Goal: Task Accomplishment & Management: Manage account settings

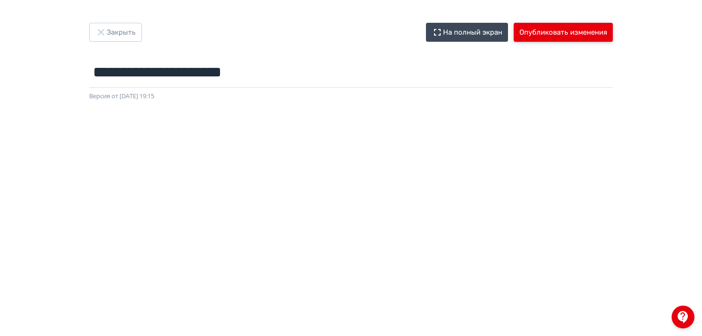
click at [565, 30] on button "Опубликовать изменения" at bounding box center [562, 32] width 99 height 19
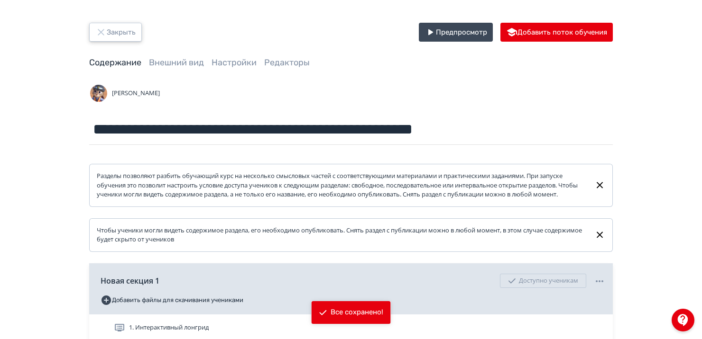
click at [118, 33] on button "Закрыть" at bounding box center [115, 32] width 53 height 19
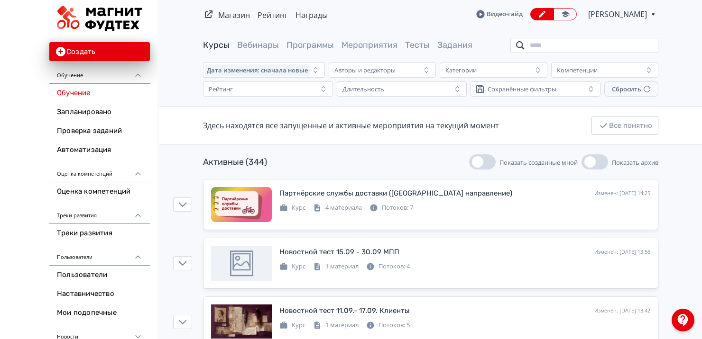
click at [582, 44] on input "search" at bounding box center [584, 45] width 148 height 15
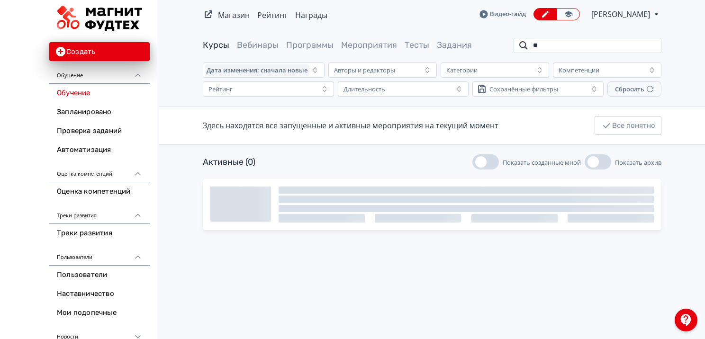
type input "*"
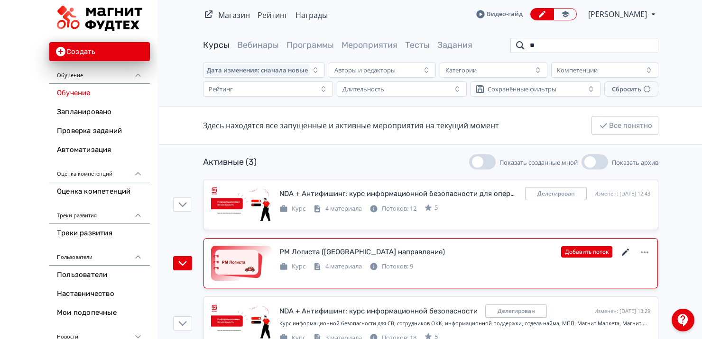
type input "**"
click at [624, 252] on icon at bounding box center [624, 252] width 7 height 7
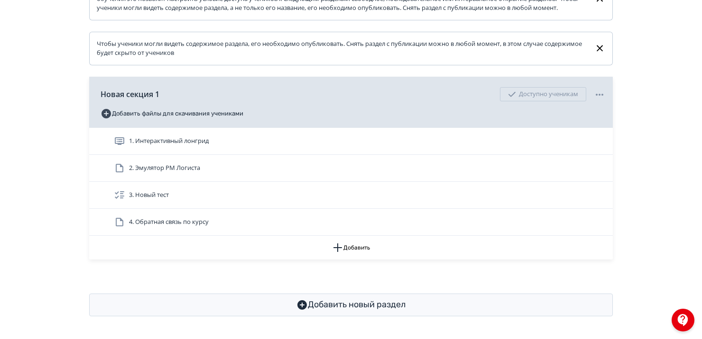
scroll to position [195, 0]
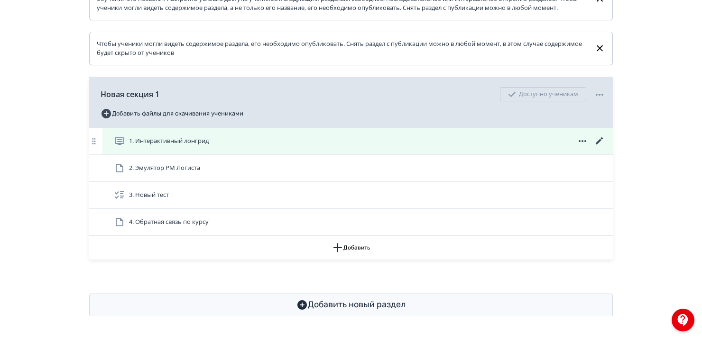
click at [255, 145] on div "1. Интерактивный лонгрид" at bounding box center [359, 141] width 491 height 11
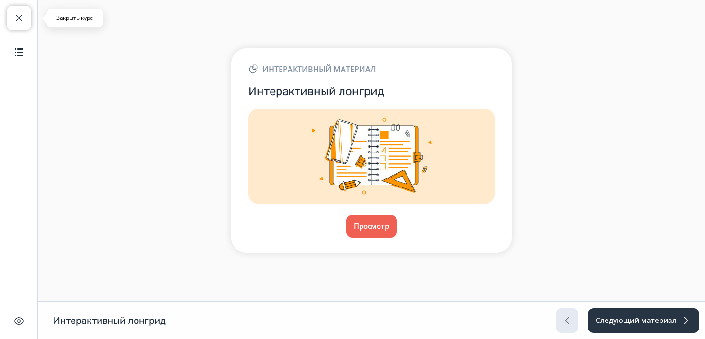
click at [24, 17] on span "button" at bounding box center [18, 17] width 11 height 11
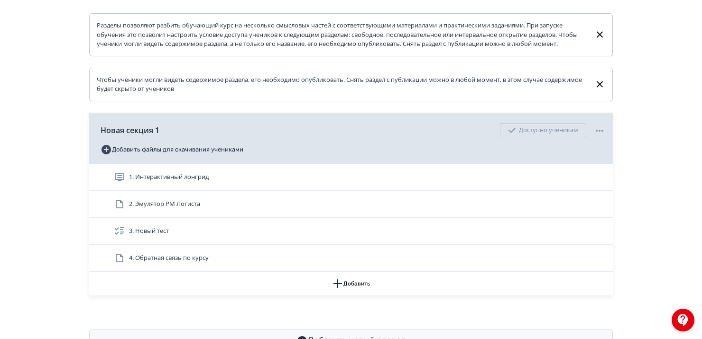
scroll to position [152, 0]
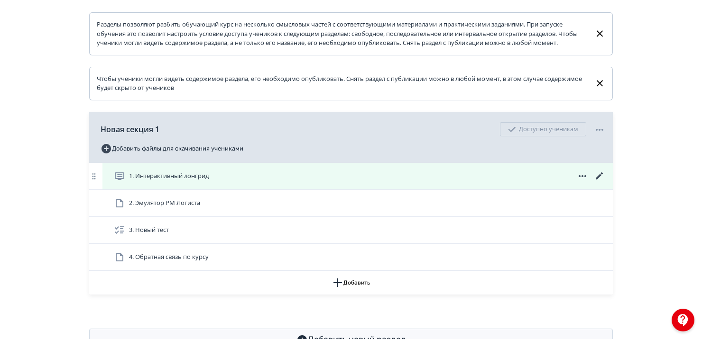
click at [599, 180] on icon at bounding box center [598, 176] width 7 height 7
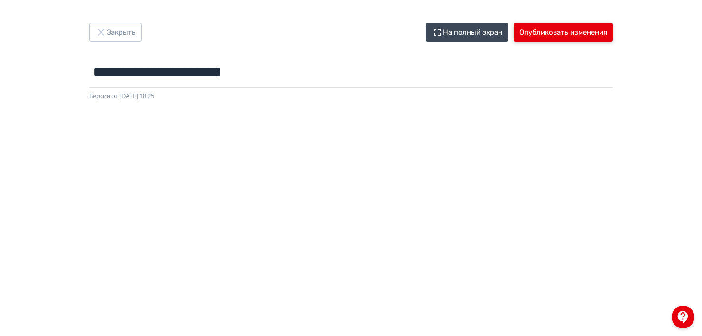
click at [529, 32] on button "Опубликовать изменения" at bounding box center [562, 32] width 99 height 19
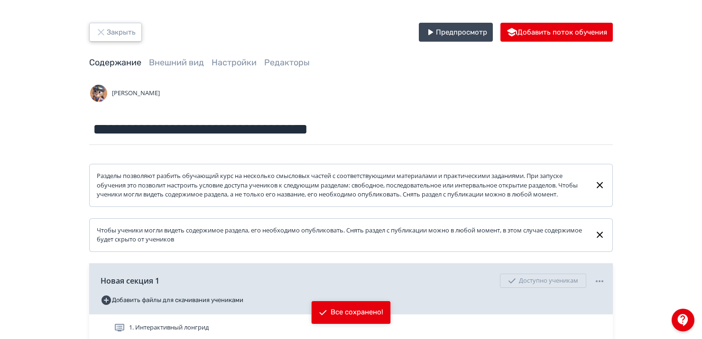
click at [119, 32] on button "Закрыть" at bounding box center [115, 32] width 53 height 19
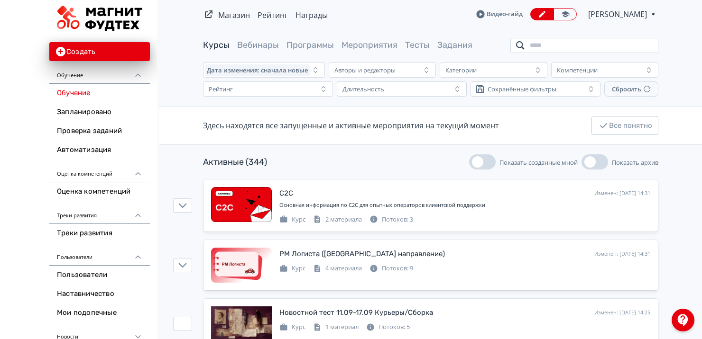
click at [550, 43] on input "search" at bounding box center [584, 45] width 148 height 15
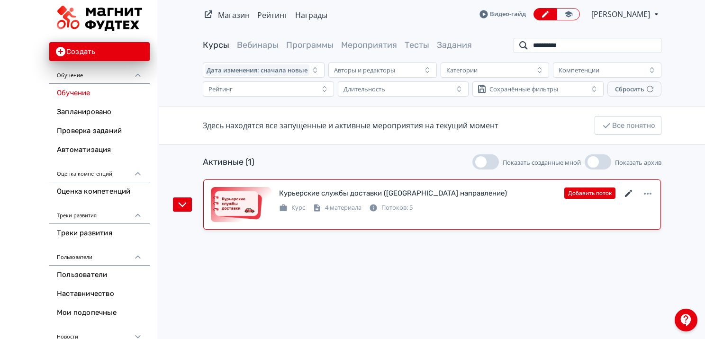
type input "**********"
click at [629, 195] on icon at bounding box center [628, 193] width 11 height 11
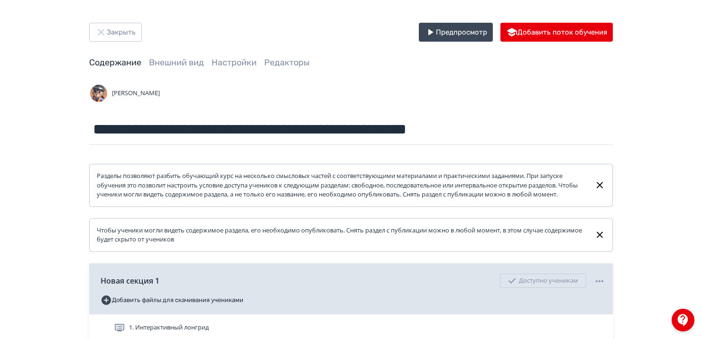
scroll to position [142, 0]
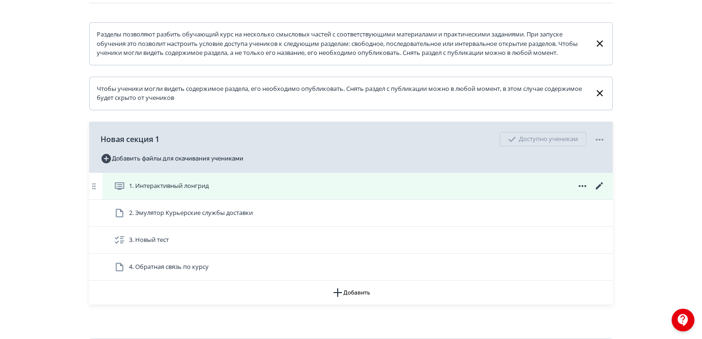
click at [600, 192] on icon at bounding box center [598, 186] width 11 height 11
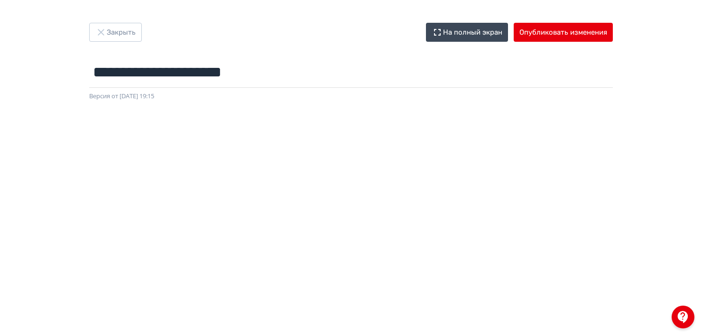
click at [645, 73] on div "**********" at bounding box center [351, 168] width 702 height 290
click at [554, 36] on button "Опубликовать изменения" at bounding box center [562, 32] width 99 height 19
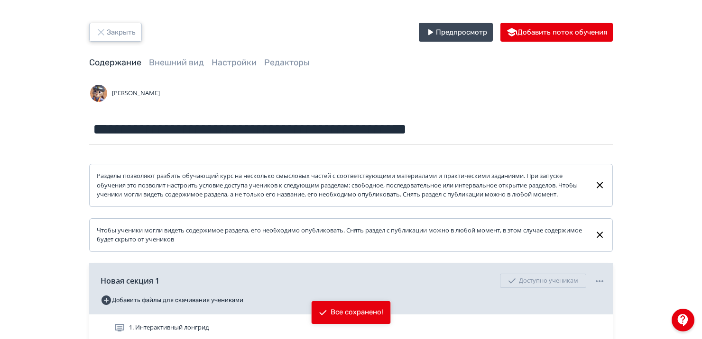
click at [125, 27] on button "Закрыть" at bounding box center [115, 32] width 53 height 19
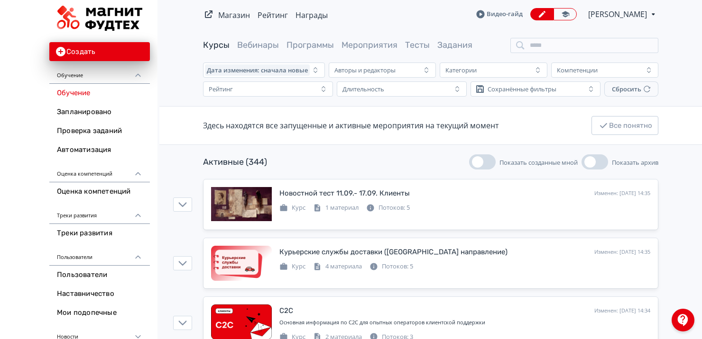
click at [617, 16] on span "[PERSON_NAME]" at bounding box center [618, 14] width 60 height 11
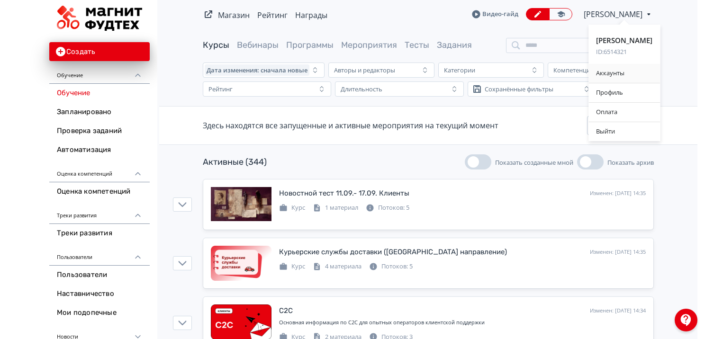
click at [609, 68] on div "Аккаунты" at bounding box center [625, 73] width 72 height 19
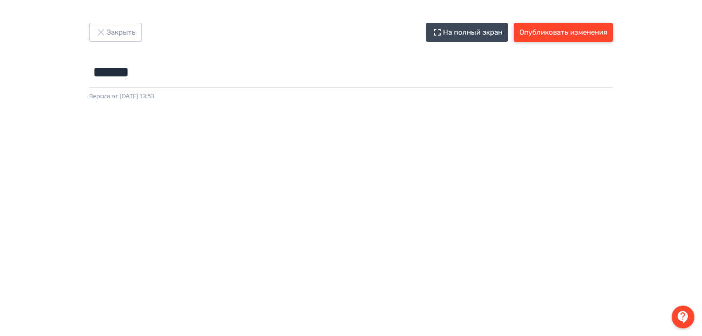
click at [560, 32] on button "Опубликовать изменения" at bounding box center [562, 32] width 99 height 19
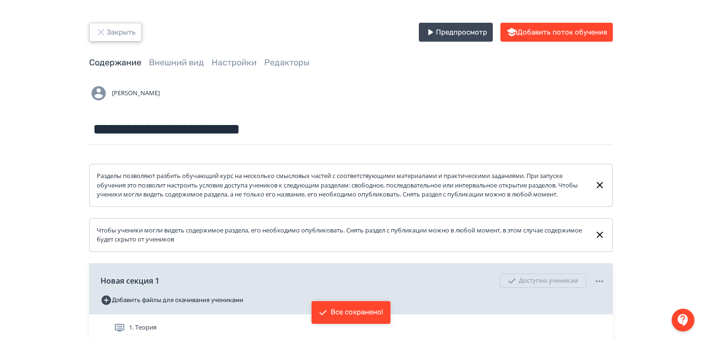
click at [121, 39] on button "Закрыть" at bounding box center [115, 32] width 53 height 19
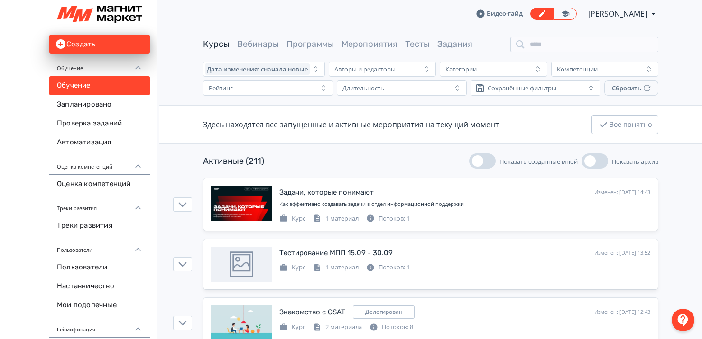
click at [596, 15] on span "[PERSON_NAME]" at bounding box center [618, 13] width 60 height 11
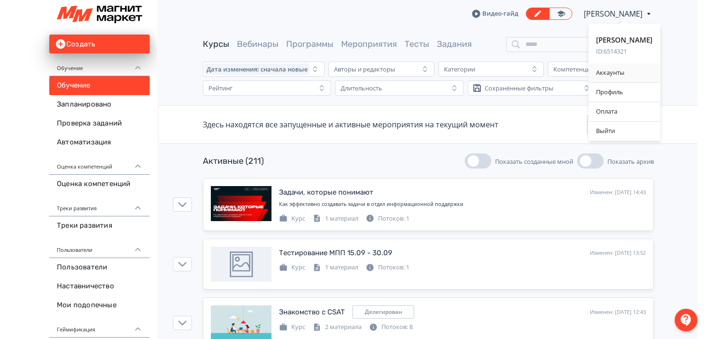
click at [614, 72] on div "Аккаунты" at bounding box center [625, 73] width 72 height 19
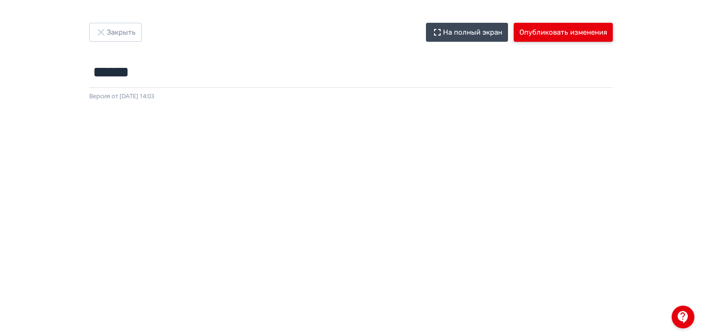
click at [538, 27] on button "Опубликовать изменения" at bounding box center [562, 32] width 99 height 19
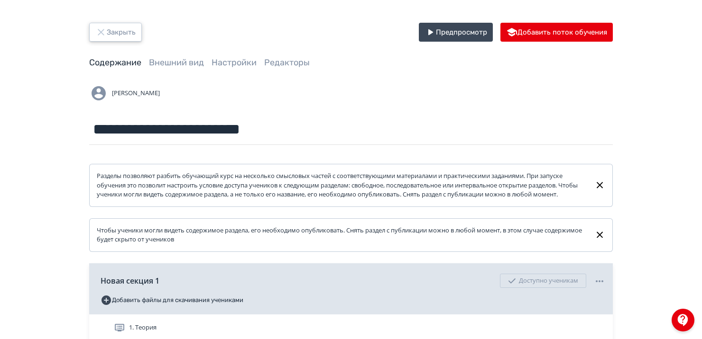
click at [121, 27] on button "Закрыть" at bounding box center [115, 32] width 53 height 19
